Goal: Task Accomplishment & Management: Use online tool/utility

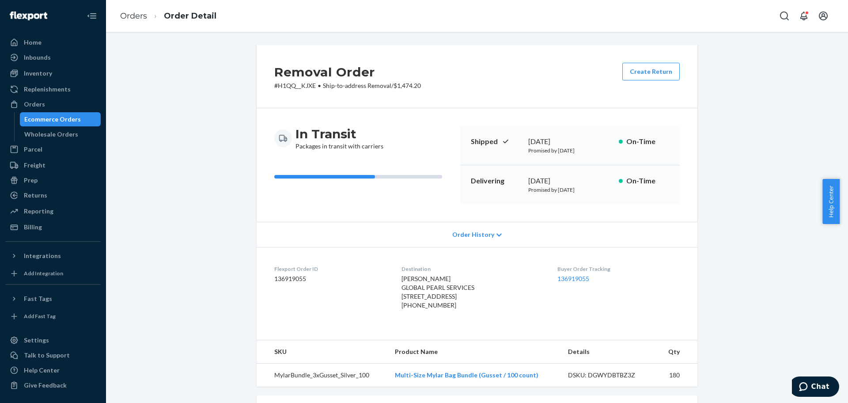
click at [48, 115] on div "Ecommerce Orders" at bounding box center [52, 119] width 57 height 9
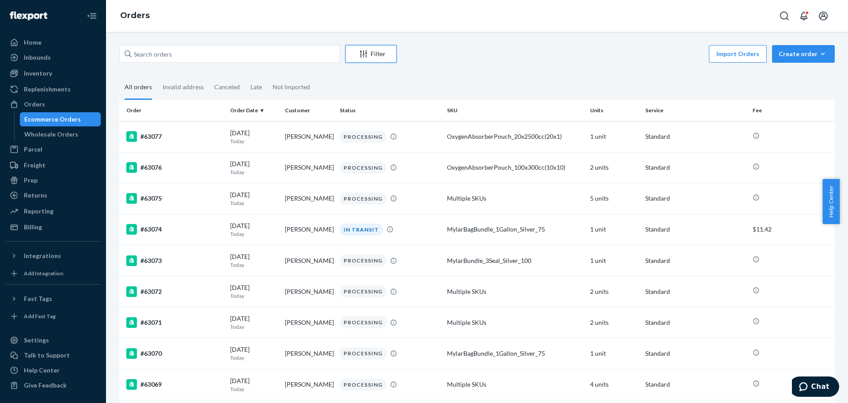
click at [383, 49] on button "Filter" at bounding box center [371, 54] width 51 height 18
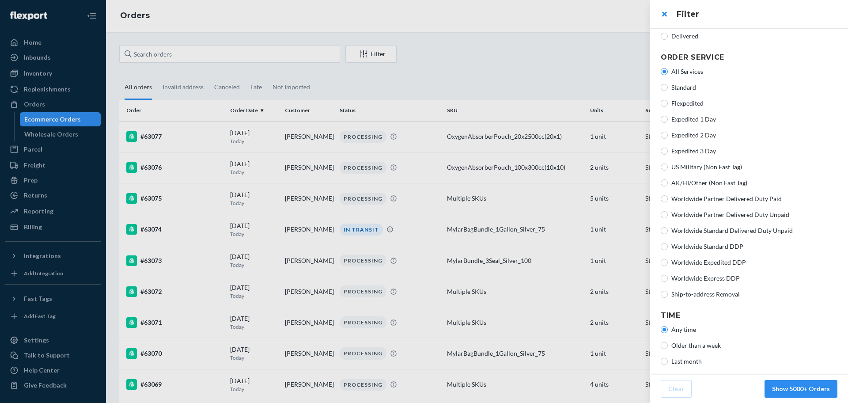
scroll to position [156, 0]
click at [681, 291] on span "Ship-to-address Removal" at bounding box center [755, 292] width 166 height 9
click at [668, 291] on input "Ship-to-address Removal" at bounding box center [664, 292] width 7 height 7
radio input "true"
radio input "false"
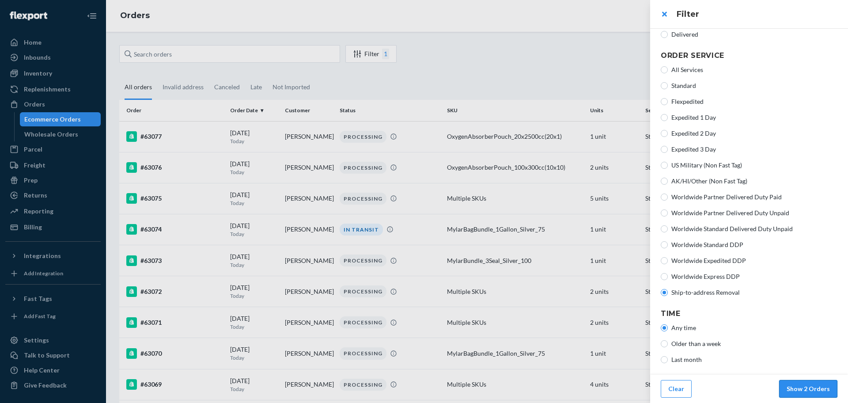
click at [790, 396] on button "Show 2 Orders" at bounding box center [808, 389] width 58 height 18
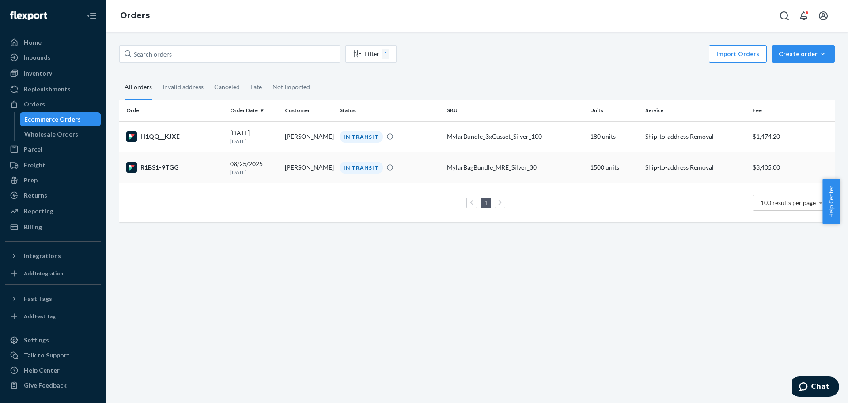
click at [207, 162] on div "R1BS1-9TGG" at bounding box center [174, 167] width 97 height 11
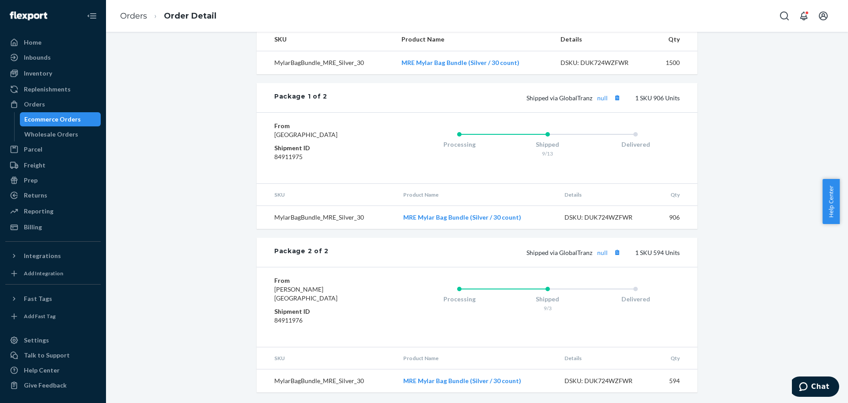
scroll to position [321, 0]
click at [348, 223] on td "MylarBagBundle_MRE_Silver_30" at bounding box center [327, 217] width 140 height 23
click at [321, 383] on td "MylarBagBundle_MRE_Silver_30" at bounding box center [327, 380] width 140 height 23
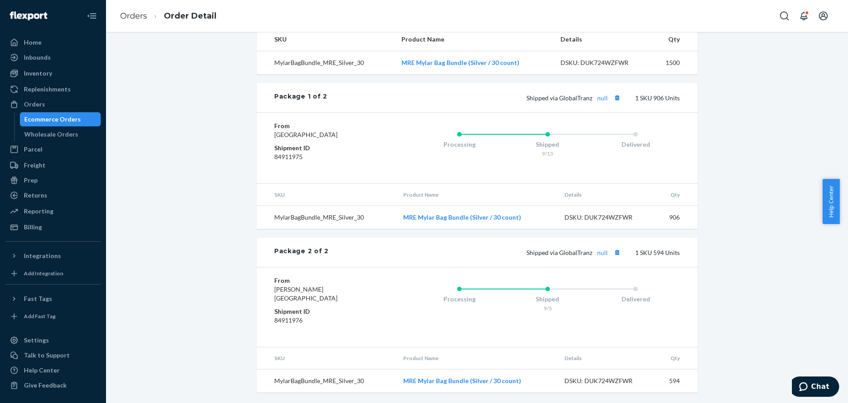
click at [326, 229] on td "MylarBagBundle_MRE_Silver_30" at bounding box center [327, 217] width 140 height 23
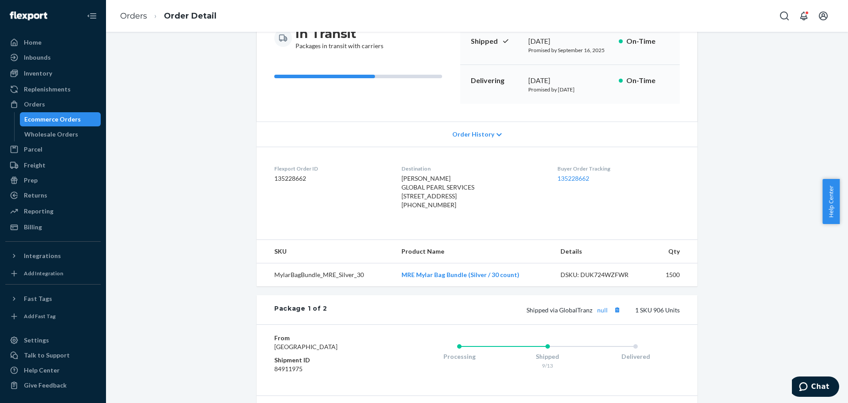
scroll to position [0, 0]
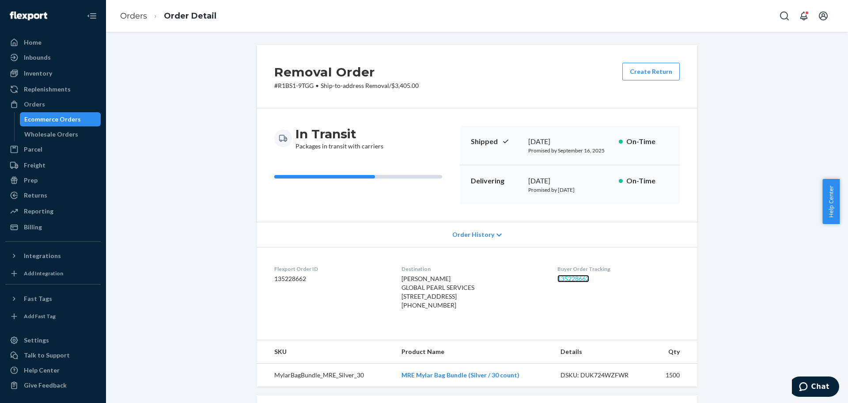
click at [581, 280] on link "135228662" at bounding box center [574, 279] width 32 height 8
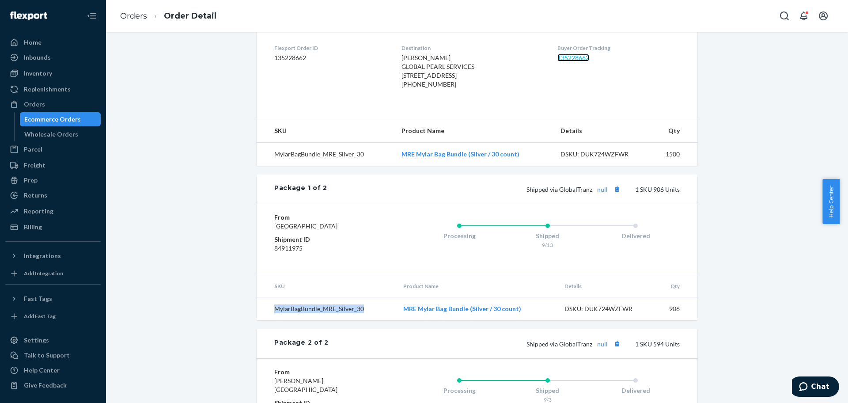
scroll to position [321, 0]
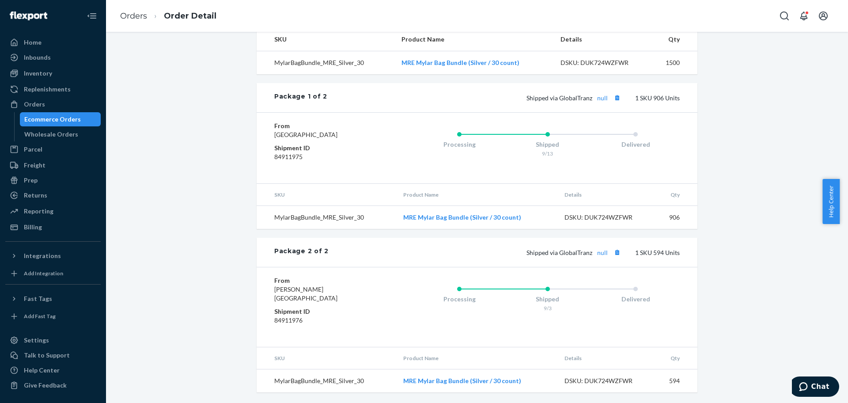
click at [718, 312] on div "Removal Order # R1BS1-9TGG • Ship-to-address Removal / $3,405.00 Create Return …" at bounding box center [477, 68] width 729 height 670
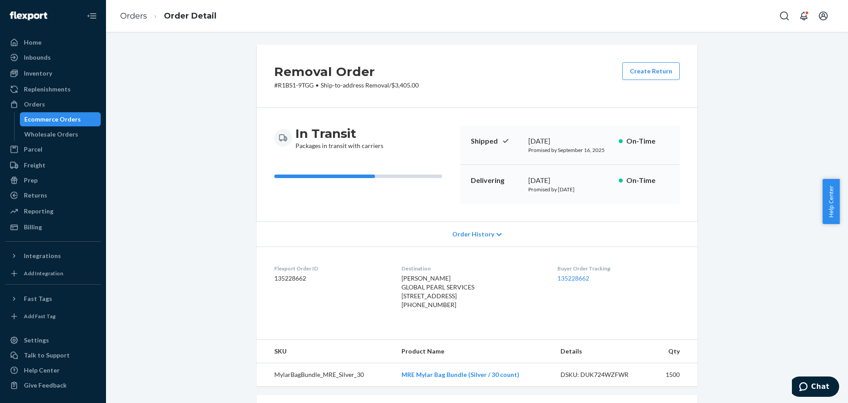
scroll to position [0, 0]
click at [130, 13] on link "Orders" at bounding box center [133, 16] width 27 height 10
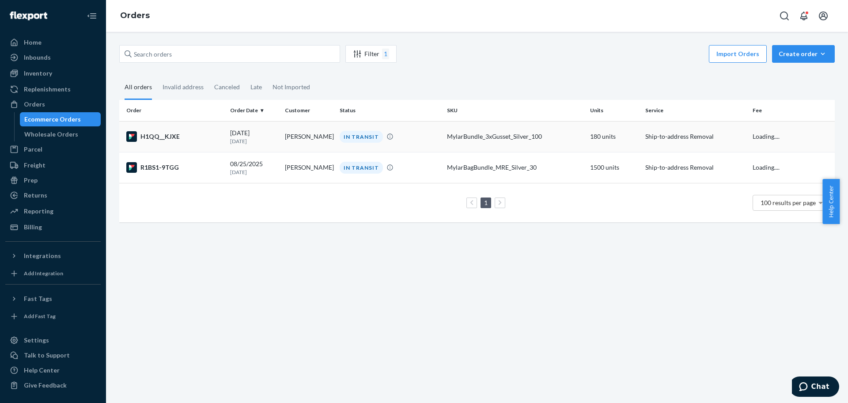
click at [273, 142] on p "5 days ago" at bounding box center [254, 141] width 48 height 8
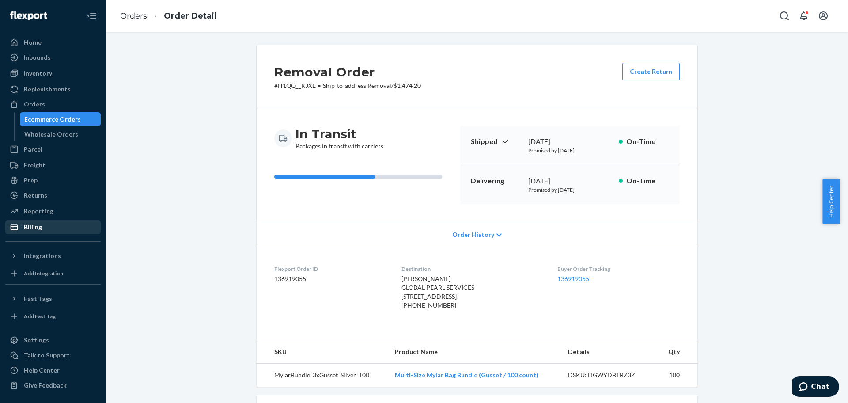
click at [43, 222] on div "Billing" at bounding box center [53, 227] width 94 height 12
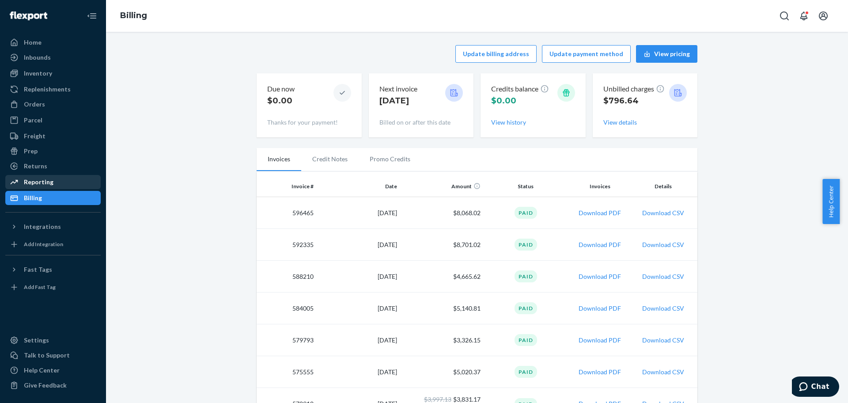
click at [46, 179] on div "Reporting" at bounding box center [39, 182] width 30 height 9
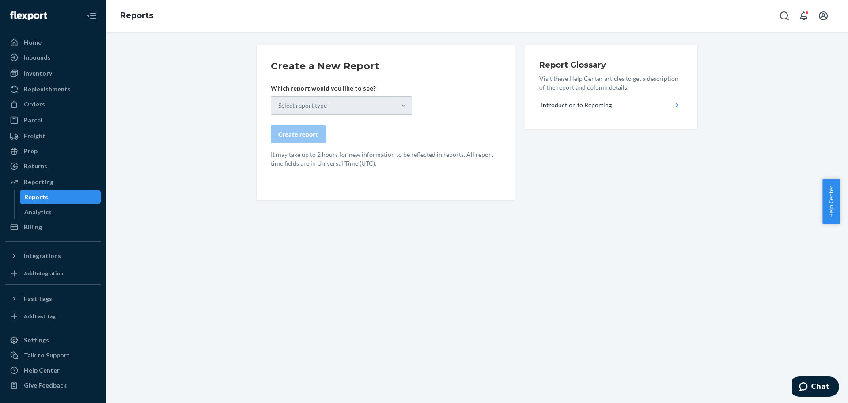
click at [301, 110] on div "Select report type" at bounding box center [333, 106] width 125 height 18
click at [279, 110] on input "Select report type" at bounding box center [278, 105] width 1 height 9
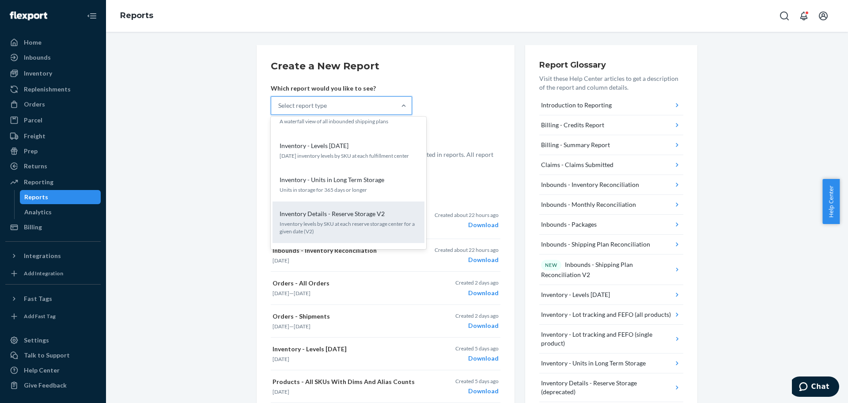
scroll to position [331, 0]
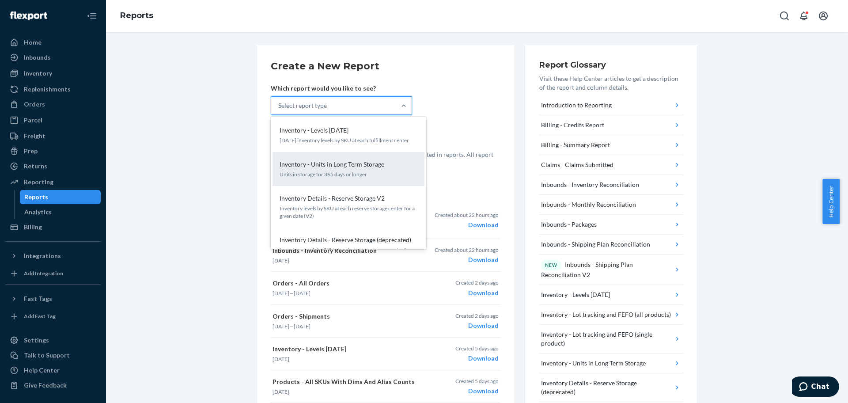
click at [346, 162] on p "Inventory - Units in Long Term Storage" at bounding box center [332, 164] width 105 height 9
click at [279, 110] on input "option Inventory - Units in Long Term Storage focused, 11 of 27. 27 results ava…" at bounding box center [278, 105] width 1 height 9
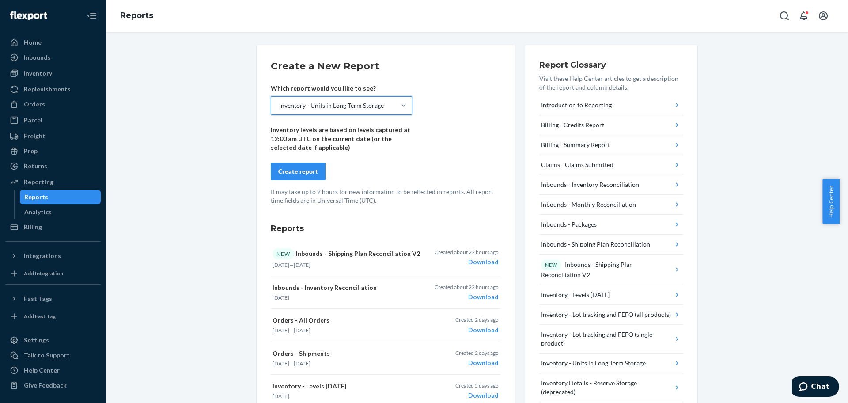
click at [307, 164] on button "Create report" at bounding box center [298, 172] width 55 height 18
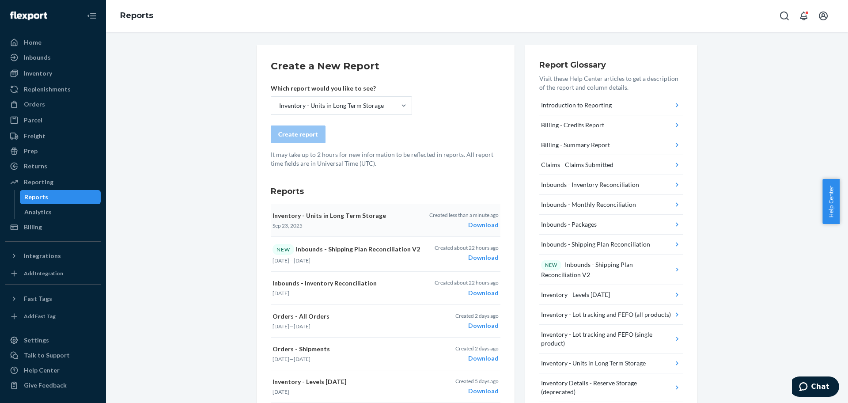
click at [480, 228] on div "Download" at bounding box center [463, 224] width 69 height 9
click at [310, 108] on div "Inventory - Units in Long Term Storage" at bounding box center [331, 105] width 105 height 9
click at [279, 108] on input "Inventory - Units in Long Term Storage" at bounding box center [278, 105] width 1 height 9
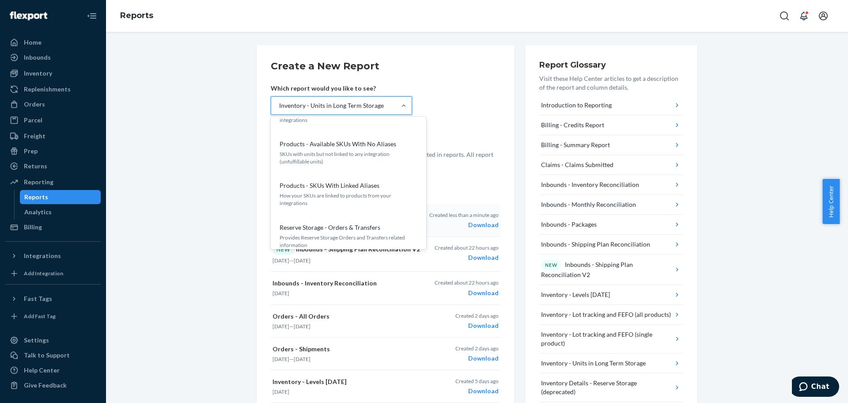
scroll to position [892, 0]
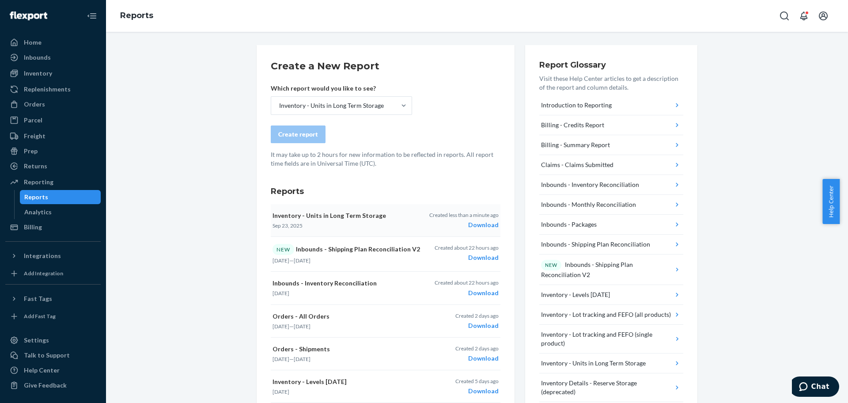
click at [204, 232] on div "Create a New Report Which report would you like to see? Inventory - Units in Lo…" at bounding box center [477, 378] width 729 height 667
